Goal: Obtain resource: Download file/media

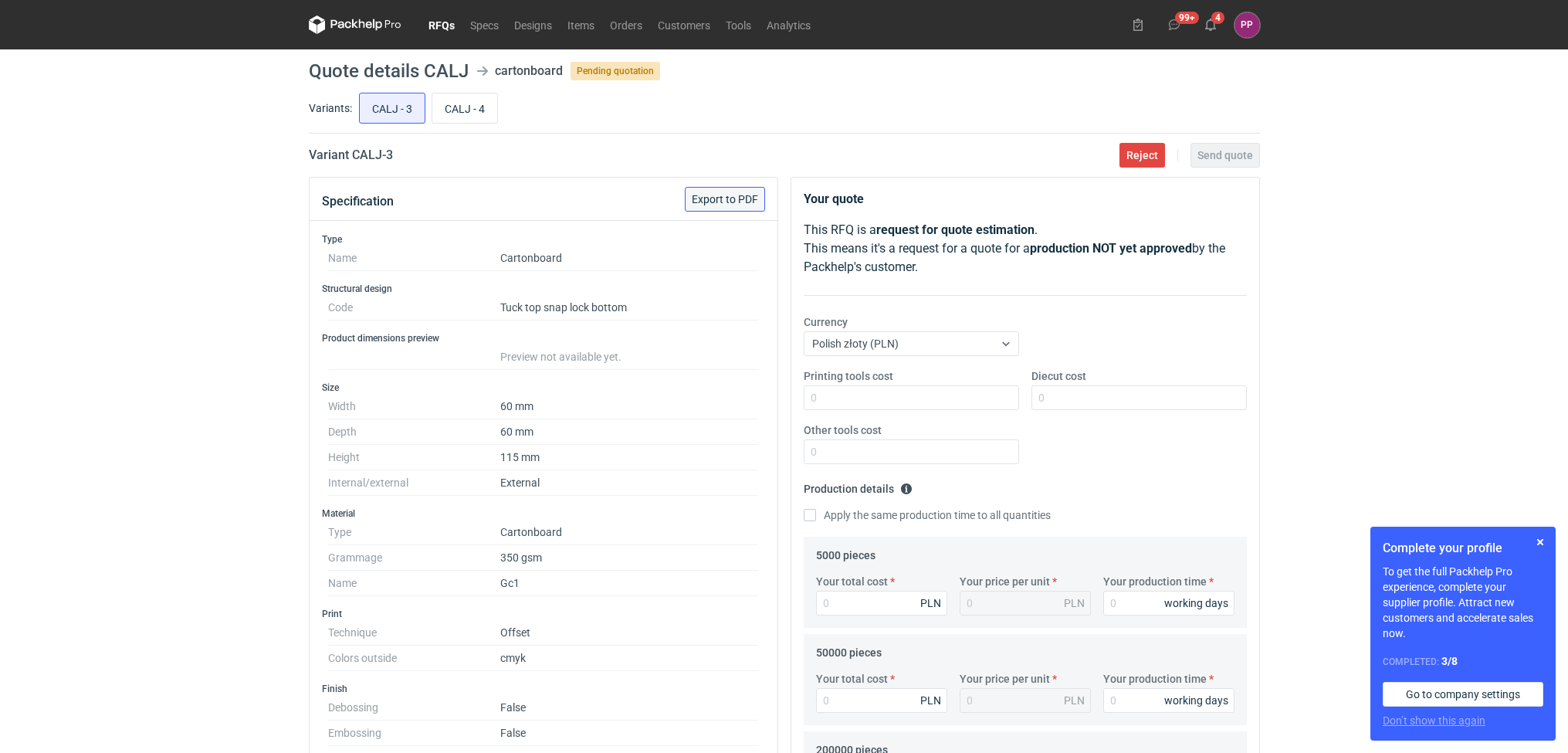
click at [709, 196] on span "Export to PDF" at bounding box center [725, 198] width 66 height 10
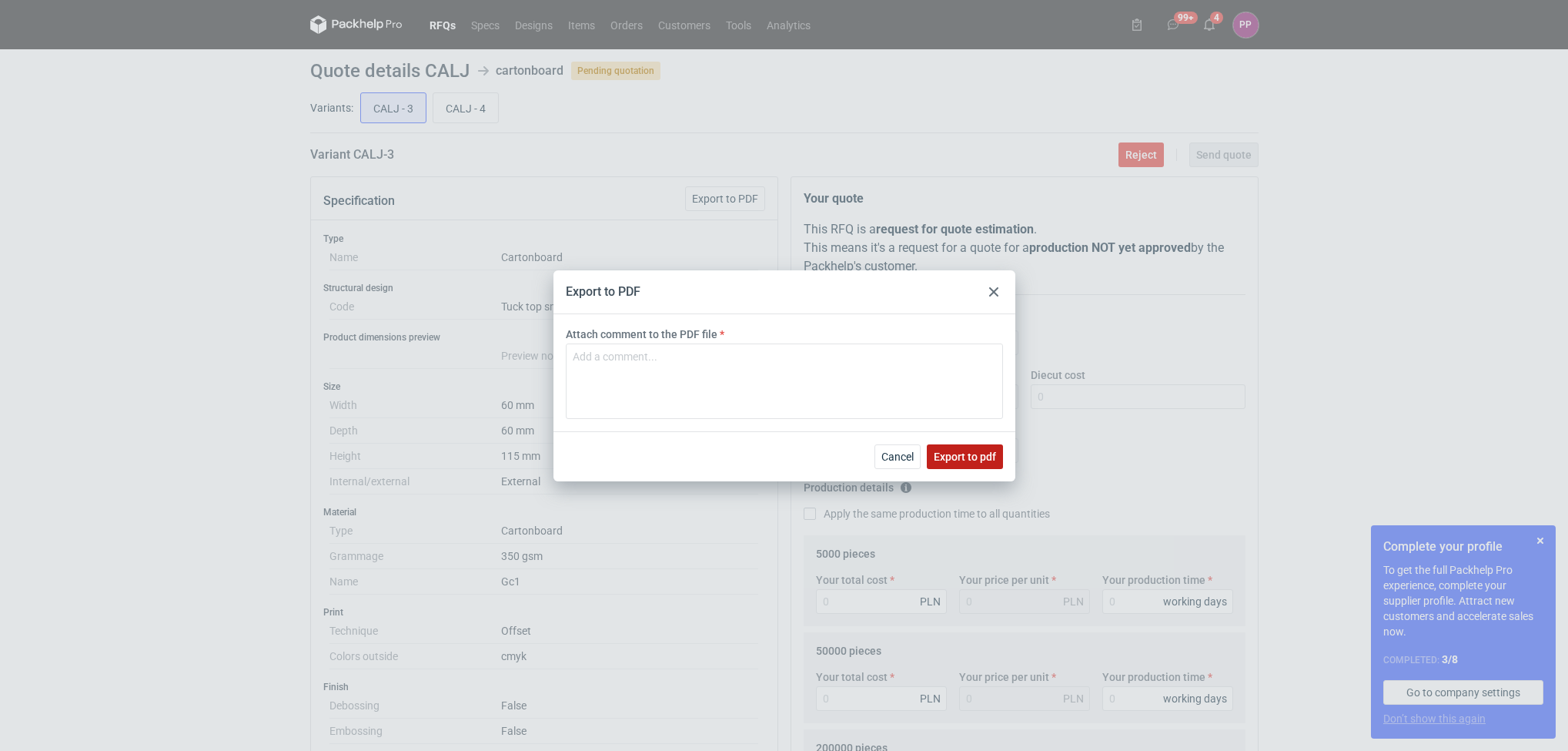
click at [947, 463] on button "Export to pdf" at bounding box center [965, 456] width 76 height 24
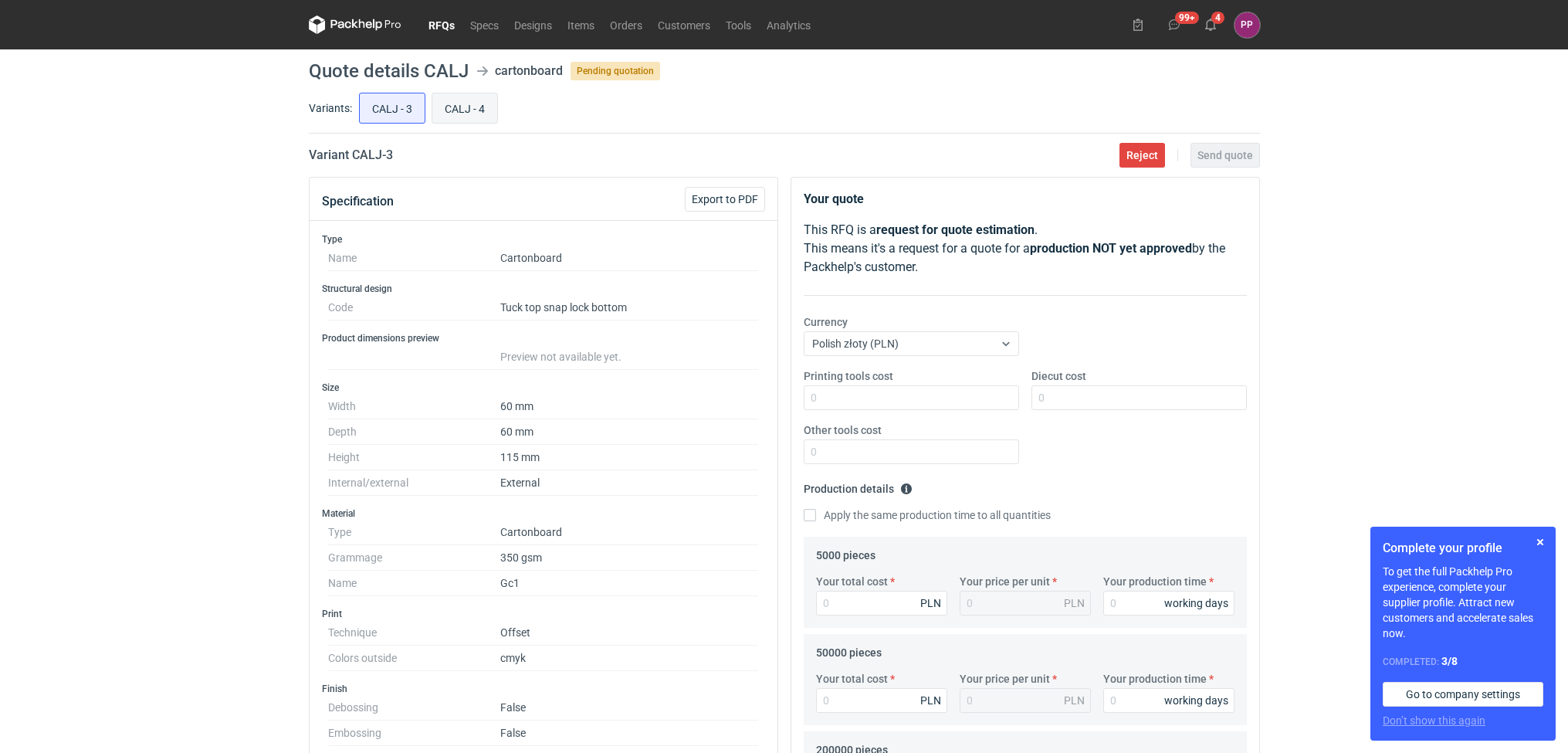
click at [464, 103] on input "CALJ - 4" at bounding box center [465, 108] width 65 height 29
radio input "true"
click at [702, 202] on span "Export to PDF" at bounding box center [725, 198] width 66 height 10
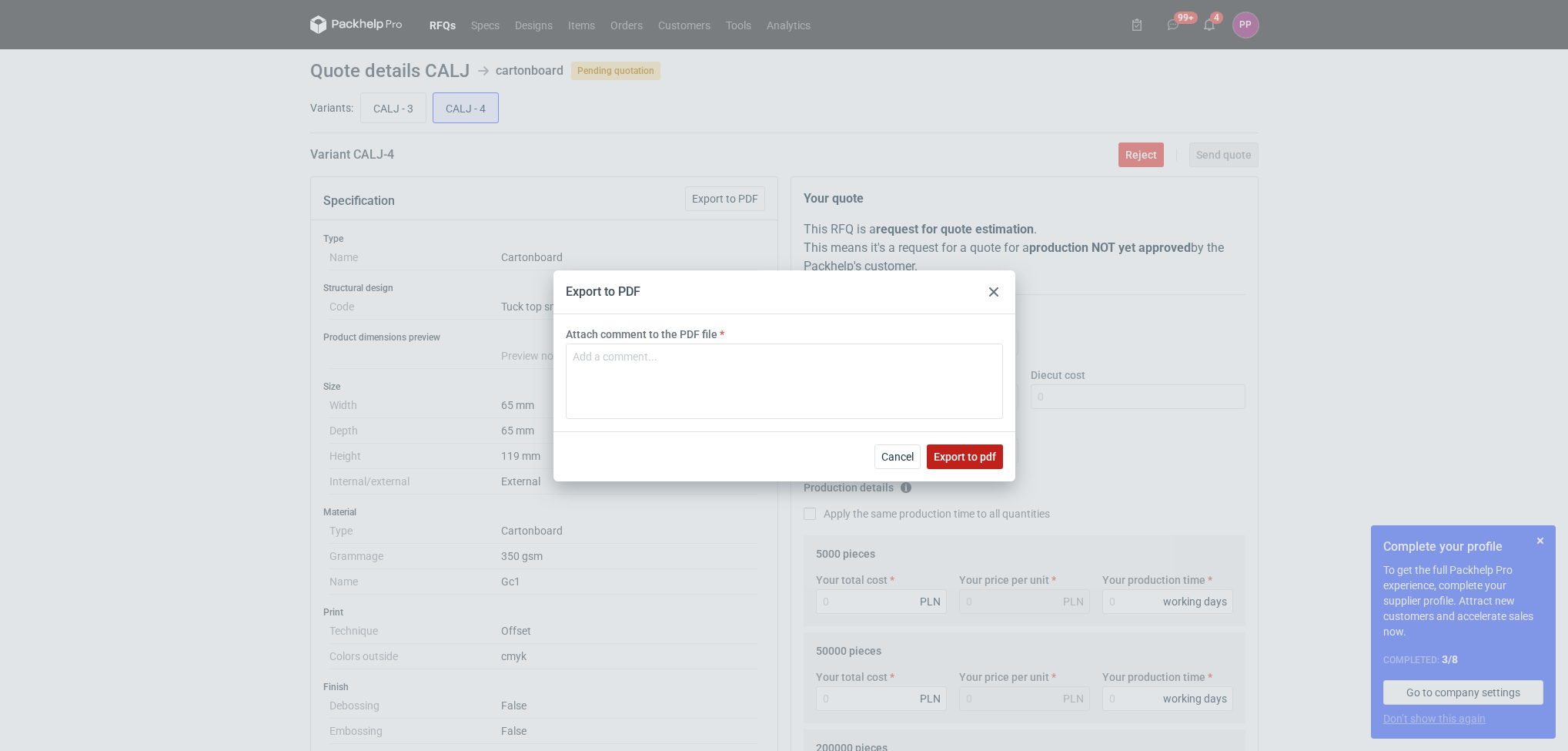
click at [952, 457] on span "Export to pdf" at bounding box center [965, 456] width 62 height 10
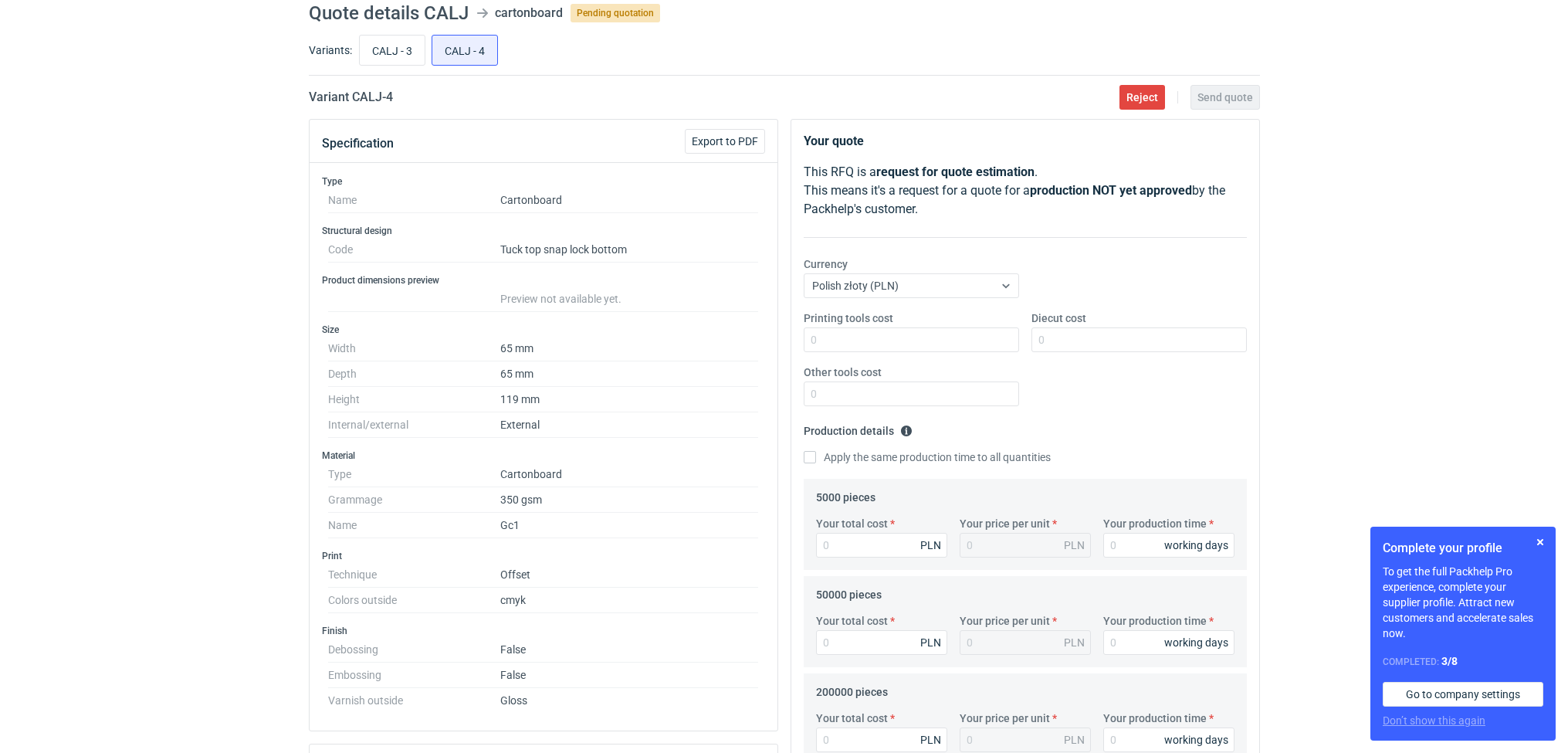
scroll to position [56, 0]
click at [401, 46] on input "CALJ - 3" at bounding box center [392, 52] width 65 height 29
radio input "true"
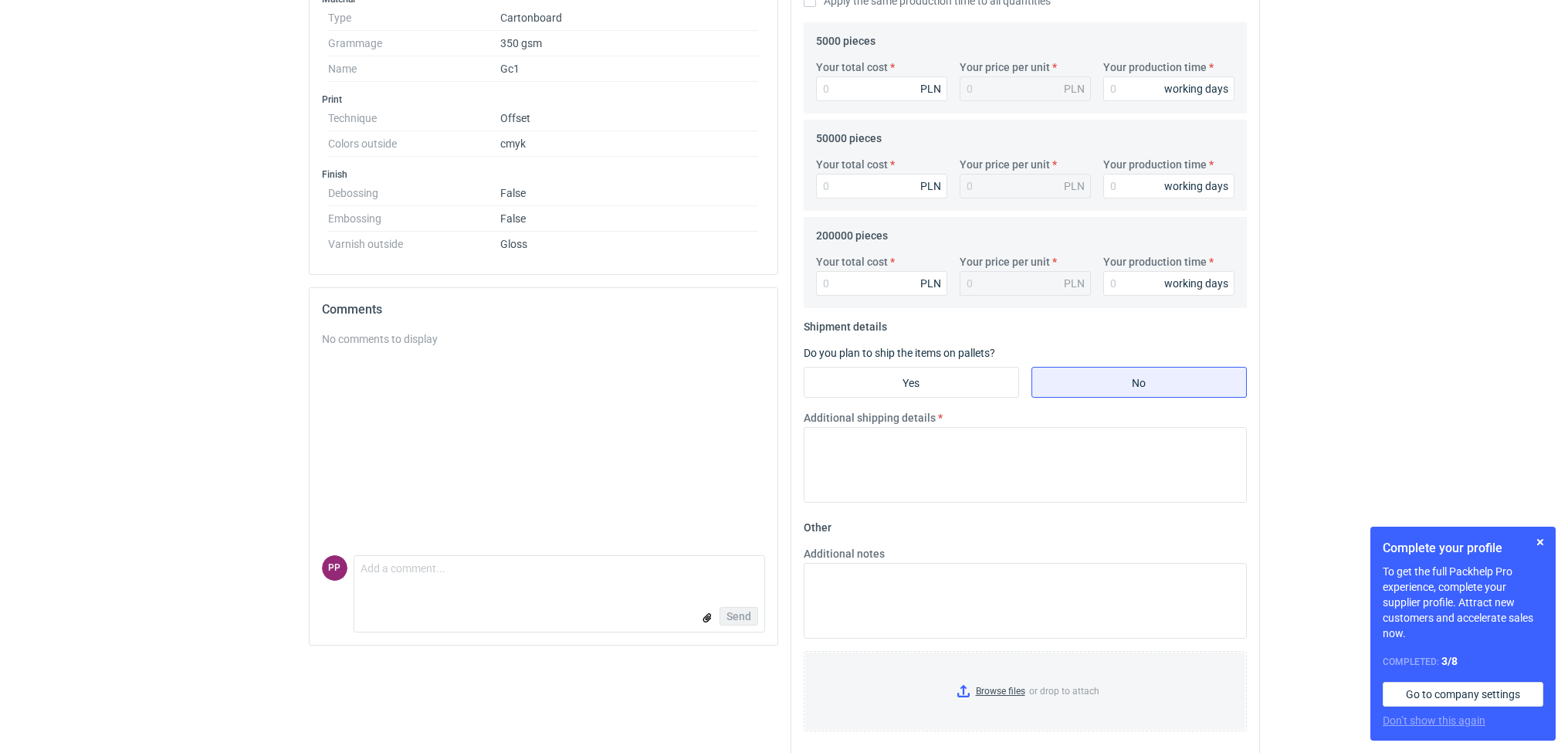
scroll to position [231, 0]
